Goal: Use online tool/utility

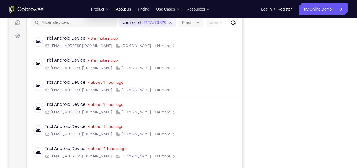
scroll to position [73, 0]
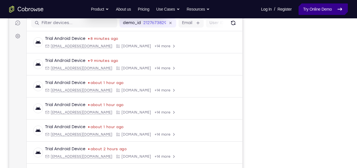
click at [331, 15] on link "Try Online Demo" at bounding box center [322, 8] width 49 height 11
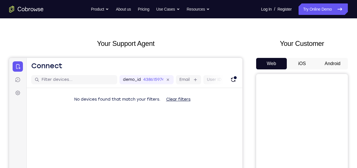
click at [339, 61] on button "Android" at bounding box center [332, 63] width 31 height 11
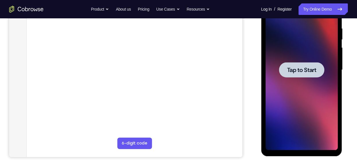
click at [306, 76] on div at bounding box center [300, 69] width 45 height 15
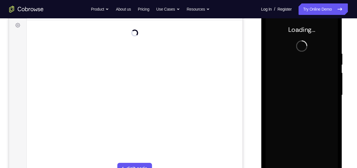
scroll to position [85, 0]
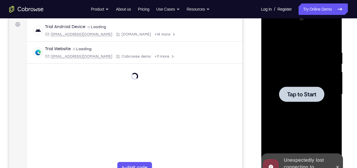
click at [306, 76] on div at bounding box center [301, 94] width 72 height 160
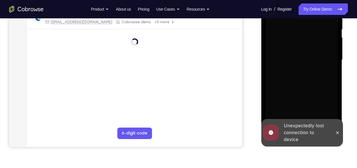
scroll to position [121, 0]
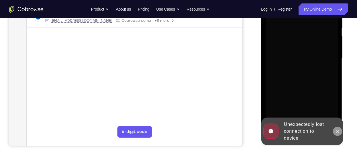
click at [339, 129] on icon at bounding box center [337, 131] width 5 height 5
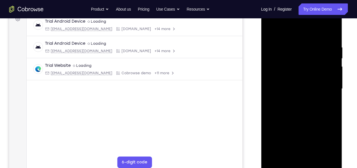
scroll to position [131, 0]
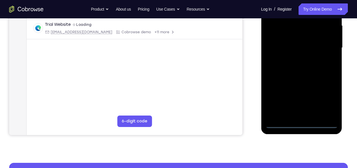
click at [302, 124] on div at bounding box center [301, 48] width 72 height 160
click at [323, 96] on div at bounding box center [301, 48] width 72 height 160
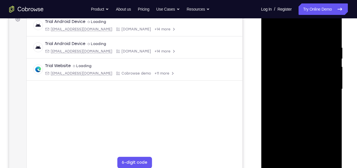
scroll to position [90, 0]
click at [288, 35] on div at bounding box center [301, 89] width 72 height 160
click at [326, 88] on div at bounding box center [301, 89] width 72 height 160
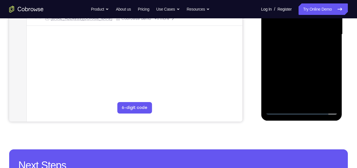
click at [307, 102] on div at bounding box center [301, 34] width 72 height 160
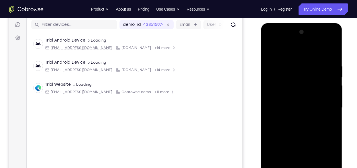
scroll to position [71, 0]
click at [269, 50] on div at bounding box center [301, 108] width 72 height 160
click at [288, 98] on div at bounding box center [301, 108] width 72 height 160
click at [288, 105] on div at bounding box center [301, 108] width 72 height 160
click at [295, 118] on div at bounding box center [301, 108] width 72 height 160
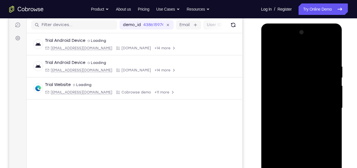
click at [287, 102] on div at bounding box center [301, 108] width 72 height 160
click at [292, 86] on div at bounding box center [301, 108] width 72 height 160
click at [291, 99] on div at bounding box center [301, 108] width 72 height 160
click at [306, 95] on div at bounding box center [301, 108] width 72 height 160
click at [331, 96] on div at bounding box center [301, 108] width 72 height 160
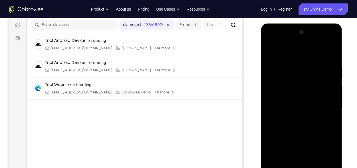
click at [327, 96] on div at bounding box center [301, 108] width 72 height 160
click at [328, 96] on div at bounding box center [301, 108] width 72 height 160
click at [317, 107] on div at bounding box center [301, 108] width 72 height 160
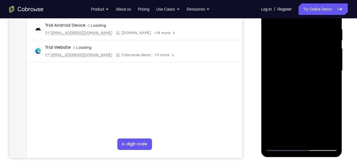
scroll to position [110, 0]
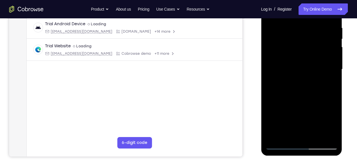
click at [332, 20] on div at bounding box center [301, 69] width 72 height 160
click at [315, 137] on div at bounding box center [301, 69] width 72 height 160
click at [299, 102] on div at bounding box center [301, 69] width 72 height 160
click at [297, 58] on div at bounding box center [301, 69] width 72 height 160
click at [286, 137] on div at bounding box center [301, 69] width 72 height 160
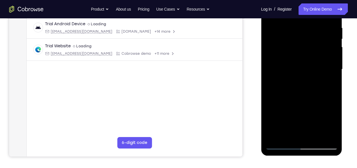
click at [328, 84] on div at bounding box center [301, 69] width 72 height 160
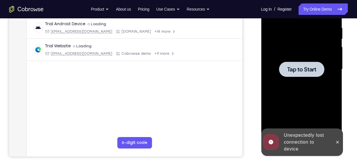
click at [316, 70] on div at bounding box center [300, 69] width 45 height 15
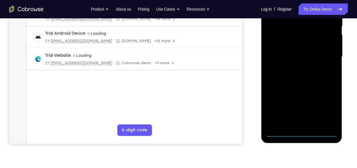
scroll to position [129, 0]
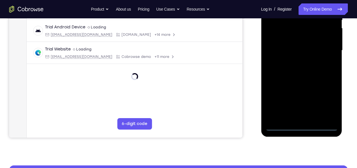
click at [303, 128] on div at bounding box center [301, 50] width 72 height 160
click at [301, 126] on div at bounding box center [301, 50] width 72 height 160
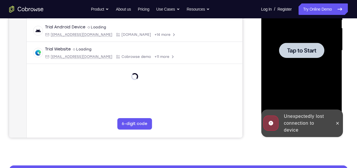
click at [293, 67] on div at bounding box center [301, 50] width 72 height 160
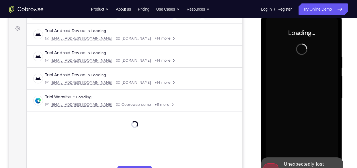
scroll to position [78, 0]
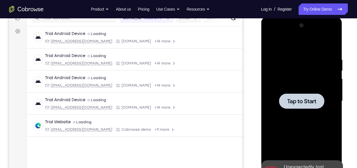
click at [322, 113] on div at bounding box center [301, 101] width 72 height 160
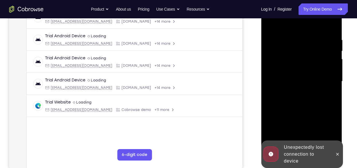
scroll to position [110, 0]
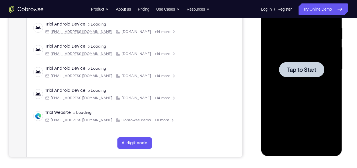
click at [300, 81] on div at bounding box center [301, 69] width 72 height 160
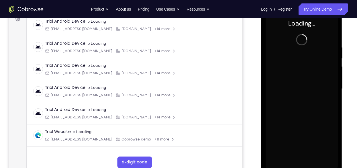
scroll to position [91, 0]
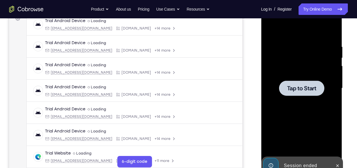
click at [285, 79] on div at bounding box center [301, 88] width 72 height 160
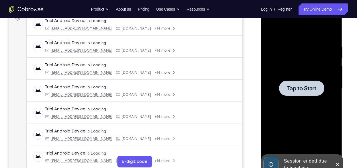
click at [317, 95] on div at bounding box center [300, 87] width 45 height 15
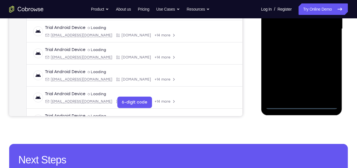
scroll to position [151, 0]
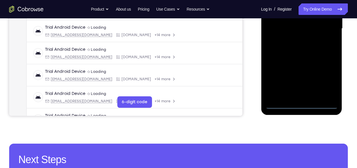
click at [301, 102] on div at bounding box center [301, 28] width 72 height 160
click at [303, 103] on div at bounding box center [301, 28] width 72 height 160
click at [327, 75] on div at bounding box center [301, 28] width 72 height 160
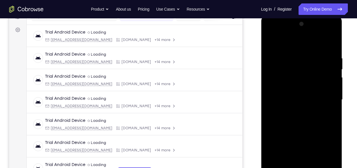
scroll to position [80, 0]
click at [302, 44] on div at bounding box center [301, 99] width 72 height 160
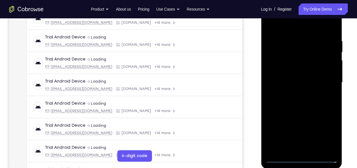
scroll to position [98, 0]
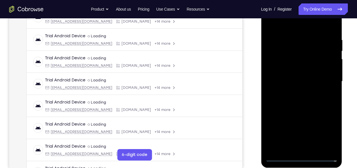
click at [326, 79] on div at bounding box center [301, 81] width 72 height 160
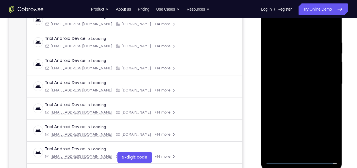
scroll to position [95, 0]
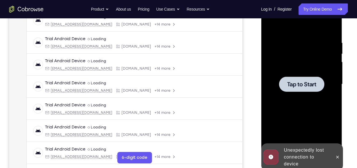
click at [308, 85] on span "Tap to Start" at bounding box center [300, 84] width 29 height 6
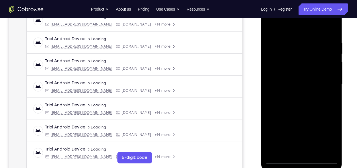
scroll to position [137, 0]
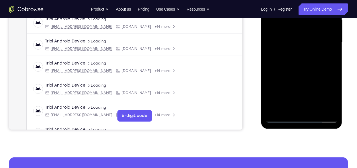
click at [302, 117] on div at bounding box center [301, 42] width 72 height 160
click at [323, 93] on div at bounding box center [301, 42] width 72 height 160
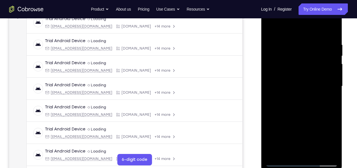
scroll to position [92, 0]
click at [297, 33] on div at bounding box center [301, 87] width 72 height 160
click at [327, 87] on div at bounding box center [301, 87] width 72 height 160
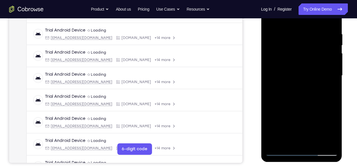
scroll to position [104, 0]
click at [303, 135] on div at bounding box center [301, 75] width 72 height 160
click at [296, 86] on div at bounding box center [301, 75] width 72 height 160
click at [299, 74] on div at bounding box center [301, 75] width 72 height 160
click at [299, 51] on div at bounding box center [301, 75] width 72 height 160
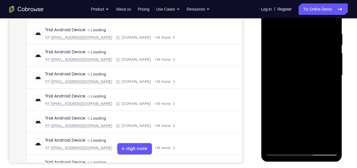
click at [299, 51] on div at bounding box center [301, 75] width 72 height 160
click at [298, 62] on div at bounding box center [301, 75] width 72 height 160
click at [302, 76] on div at bounding box center [301, 75] width 72 height 160
click at [333, 26] on div at bounding box center [301, 75] width 72 height 160
click at [331, 143] on div at bounding box center [301, 75] width 72 height 160
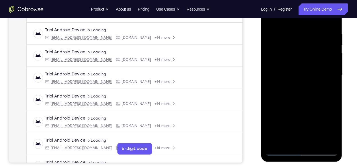
click at [316, 143] on div at bounding box center [301, 75] width 72 height 160
click at [311, 105] on div at bounding box center [301, 75] width 72 height 160
click at [281, 151] on div at bounding box center [301, 75] width 72 height 160
drag, startPoint x: 306, startPoint y: 105, endPoint x: 305, endPoint y: 109, distance: 4.1
click at [305, 109] on div at bounding box center [301, 75] width 72 height 160
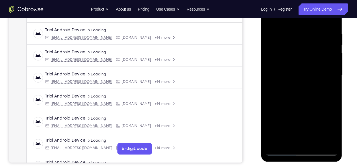
click at [292, 35] on div at bounding box center [301, 75] width 72 height 160
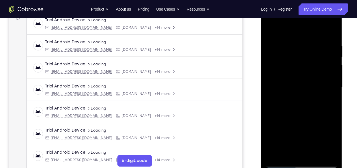
scroll to position [91, 0]
click at [331, 31] on div at bounding box center [301, 88] width 72 height 160
drag, startPoint x: 329, startPoint y: 45, endPoint x: 288, endPoint y: 47, distance: 41.3
click at [288, 47] on div at bounding box center [301, 88] width 72 height 160
click at [328, 42] on div at bounding box center [301, 88] width 72 height 160
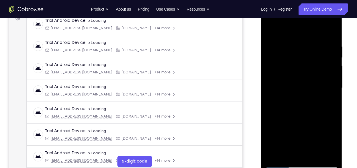
click at [287, 53] on div at bounding box center [301, 88] width 72 height 160
drag, startPoint x: 295, startPoint y: 62, endPoint x: 319, endPoint y: 58, distance: 24.5
click at [319, 58] on div at bounding box center [301, 88] width 72 height 160
click at [329, 34] on div at bounding box center [301, 88] width 72 height 160
click at [314, 155] on div at bounding box center [301, 88] width 72 height 160
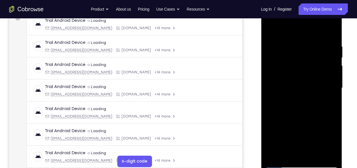
click at [281, 164] on div at bounding box center [301, 88] width 72 height 160
click at [277, 157] on div at bounding box center [301, 88] width 72 height 160
click at [275, 155] on div at bounding box center [301, 88] width 72 height 160
drag, startPoint x: 295, startPoint y: 78, endPoint x: 290, endPoint y: 135, distance: 56.9
click at [290, 135] on div at bounding box center [301, 88] width 72 height 160
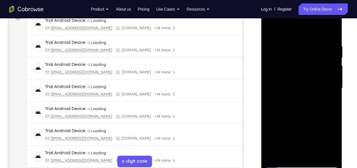
click at [296, 43] on div at bounding box center [301, 88] width 72 height 160
click at [333, 77] on div at bounding box center [301, 88] width 72 height 160
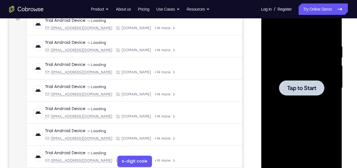
click at [286, 75] on div at bounding box center [301, 88] width 72 height 160
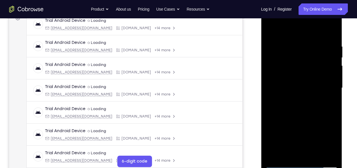
click at [302, 78] on div at bounding box center [301, 88] width 72 height 160
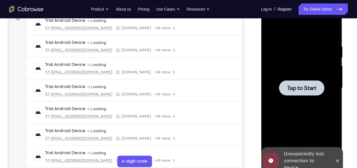
click at [328, 96] on div at bounding box center [301, 88] width 72 height 160
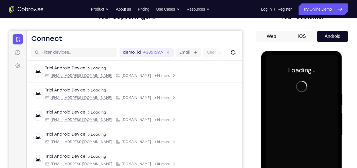
scroll to position [43, 0]
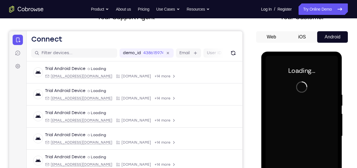
click at [302, 41] on button "iOS" at bounding box center [301, 36] width 31 height 11
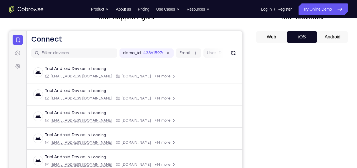
click at [333, 39] on button "Android" at bounding box center [332, 36] width 31 height 11
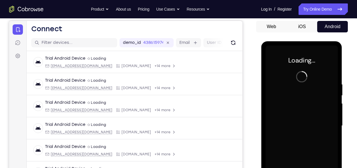
scroll to position [53, 0]
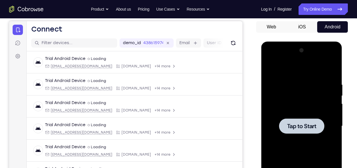
click at [311, 123] on span "Tap to Start" at bounding box center [300, 126] width 29 height 6
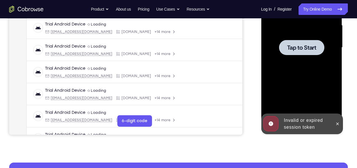
scroll to position [132, 0]
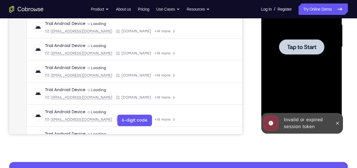
click at [307, 50] on div at bounding box center [300, 46] width 45 height 15
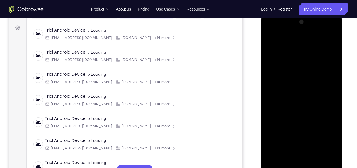
scroll to position [111, 0]
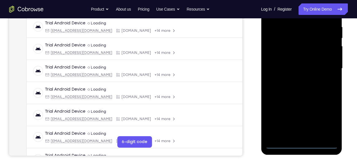
click at [302, 144] on div at bounding box center [301, 68] width 72 height 160
click at [329, 121] on div at bounding box center [301, 68] width 72 height 160
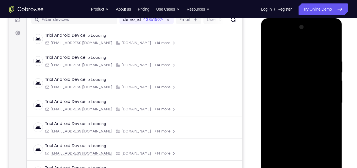
scroll to position [77, 0]
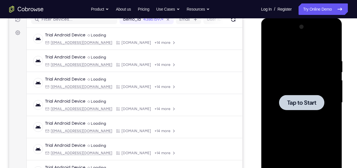
click at [291, 46] on div at bounding box center [301, 102] width 72 height 160
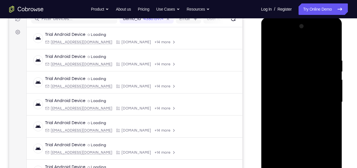
scroll to position [119, 0]
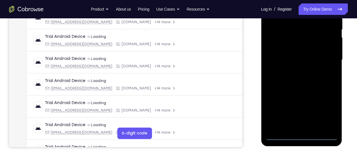
click at [303, 136] on div at bounding box center [301, 60] width 72 height 160
click at [330, 108] on div at bounding box center [301, 60] width 72 height 160
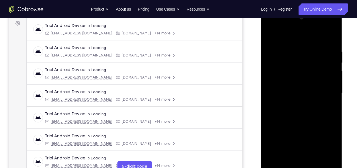
scroll to position [86, 0]
click at [284, 36] on div at bounding box center [301, 93] width 72 height 160
click at [324, 90] on div at bounding box center [301, 93] width 72 height 160
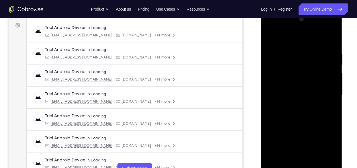
scroll to position [84, 0]
click at [297, 106] on div at bounding box center [301, 95] width 72 height 160
click at [297, 88] on div at bounding box center [301, 95] width 72 height 160
click at [247, 58] on div "Your Support Agent Your Customer Web iOS Android" at bounding box center [178, 77] width 338 height 212
click at [289, 85] on div at bounding box center [301, 95] width 72 height 160
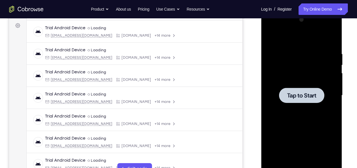
click at [289, 85] on div at bounding box center [301, 95] width 72 height 160
